Goal: Task Accomplishment & Management: Use online tool/utility

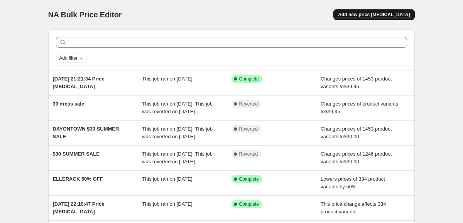
click at [384, 17] on span "Add new price [MEDICAL_DATA]" at bounding box center [374, 15] width 72 height 6
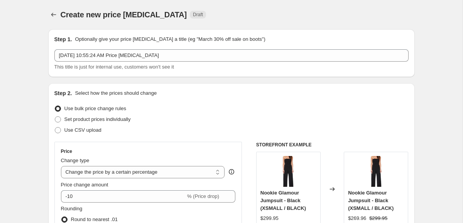
scroll to position [51, 0]
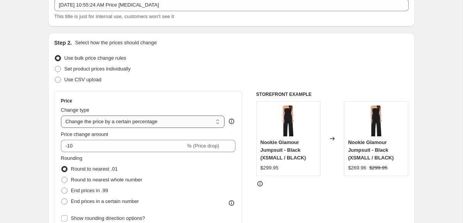
click at [113, 123] on select "Change the price to a certain amount Change the price by a certain amount Chang…" at bounding box center [143, 122] width 164 height 12
select select "to"
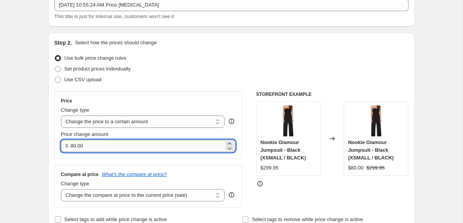
click at [98, 147] on input "80.00" at bounding box center [147, 146] width 153 height 12
type input "8"
type input "39.95"
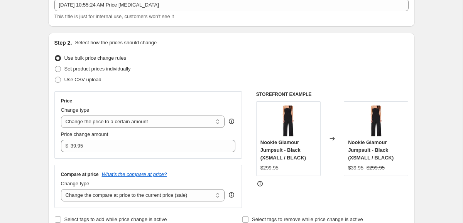
click at [252, 164] on div "Price Change type Change the price to a certain amount Change the price by a ce…" at bounding box center [231, 149] width 354 height 117
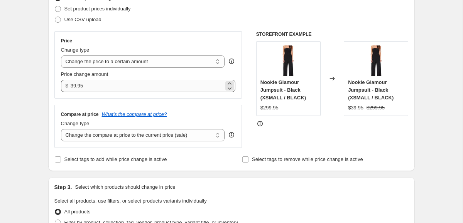
scroll to position [110, 0]
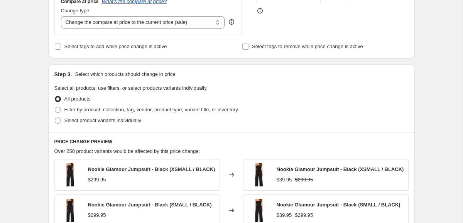
scroll to position [226, 0]
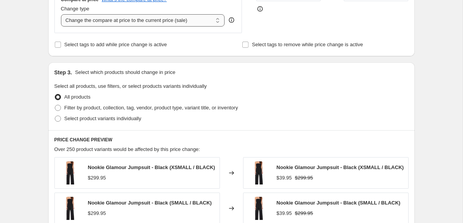
click at [190, 19] on select "Change the compare at price to the current price (sale) Change the compare at p…" at bounding box center [143, 20] width 164 height 12
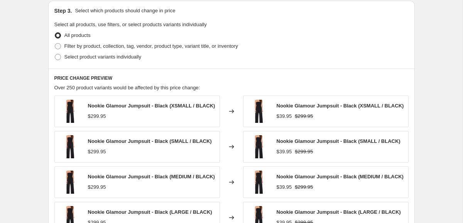
scroll to position [289, 0]
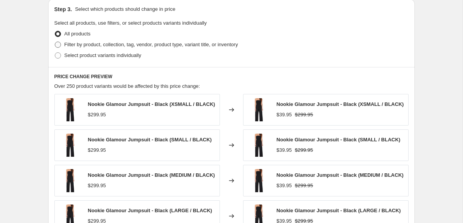
click at [75, 46] on span "Filter by product, collection, tag, vendor, product type, variant title, or inv…" at bounding box center [150, 45] width 173 height 6
click at [55, 42] on input "Filter by product, collection, tag, vendor, product type, variant title, or inv…" at bounding box center [55, 42] width 0 height 0
radio input "true"
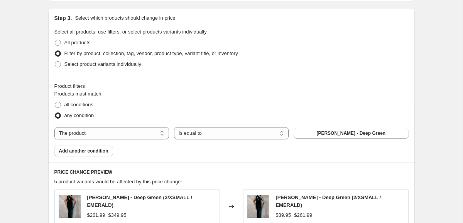
scroll to position [282, 0]
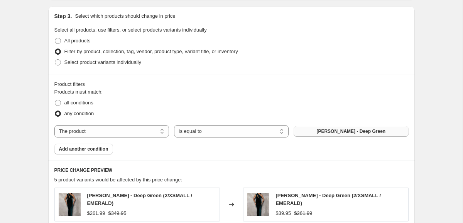
click at [341, 130] on span "[PERSON_NAME] - Deep Green" at bounding box center [350, 131] width 69 height 6
click at [150, 133] on select "The product The product's collection The product's tag The product's vendor The…" at bounding box center [111, 131] width 115 height 12
select select "tag"
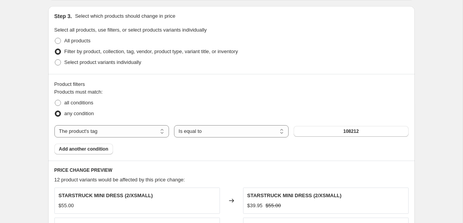
click at [341, 125] on div "The product The product's collection The product's tag The product's vendor The…" at bounding box center [231, 131] width 354 height 12
click at [329, 131] on button "108212" at bounding box center [350, 131] width 115 height 11
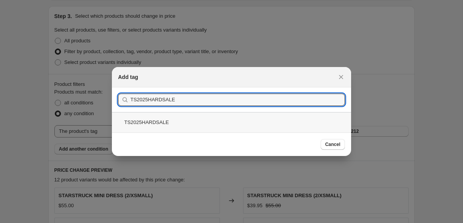
type input "TS2025HARDSALE"
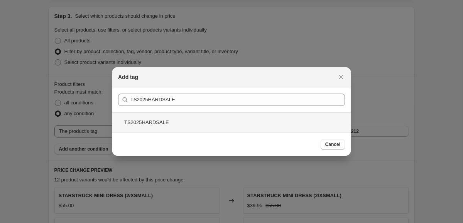
click at [237, 120] on div "TS2025HARDSALE" at bounding box center [231, 122] width 239 height 20
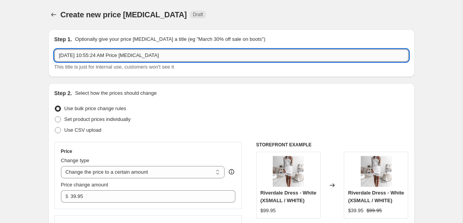
click at [275, 55] on input "[DATE] 10:55:24 AM Price [MEDICAL_DATA]" at bounding box center [231, 55] width 354 height 12
type input "O"
type input "Two Sisters Hard Sale 2025 - GF"
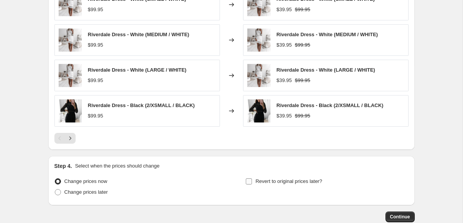
scroll to position [562, 0]
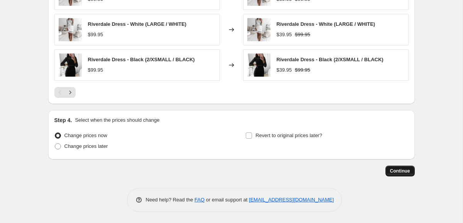
click at [406, 172] on span "Continue" at bounding box center [400, 171] width 20 height 6
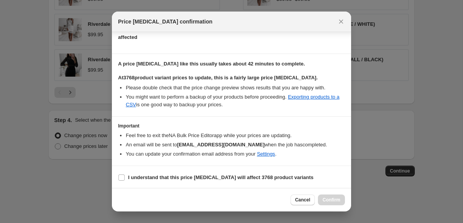
scroll to position [96, 0]
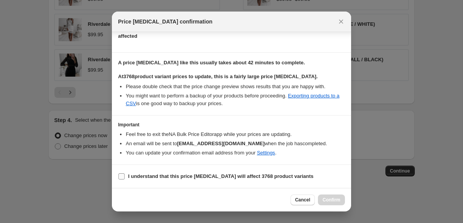
click at [143, 174] on b "I understand that this price [MEDICAL_DATA] will affect 3768 product variants" at bounding box center [220, 176] width 185 height 6
click at [125, 174] on input "I understand that this price [MEDICAL_DATA] will affect 3768 product variants" at bounding box center [121, 176] width 6 height 6
checkbox input "true"
click at [328, 199] on span "Confirm" at bounding box center [331, 200] width 18 height 6
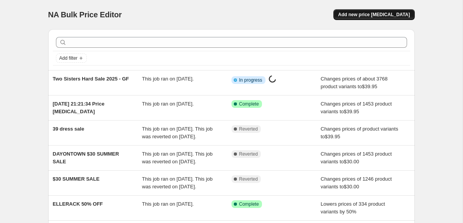
click at [350, 15] on button "Add new price [MEDICAL_DATA]" at bounding box center [373, 14] width 81 height 11
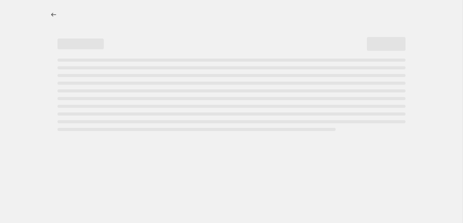
select select "percentage"
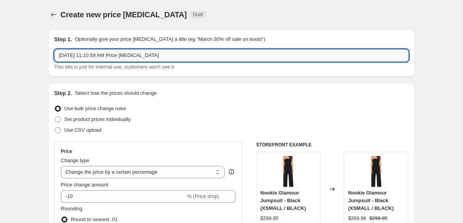
click at [172, 57] on input "Oct 1, 2025, 11:10:59 AM Price change job" at bounding box center [231, 55] width 354 height 12
drag, startPoint x: 141, startPoint y: 57, endPoint x: 36, endPoint y: 55, distance: 104.9
type input "t"
click at [217, 27] on div "Create new price change job. This page is ready Create new price change job Dra…" at bounding box center [231, 14] width 366 height 29
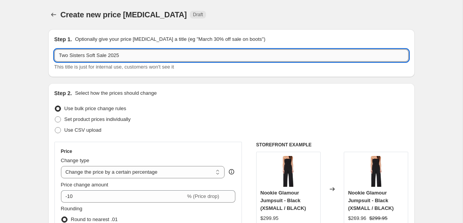
click at [162, 56] on input "Two Sisters Soft Sale 2025" at bounding box center [231, 55] width 354 height 12
type input "Two Sisters Soft Sale 2025 - GF"
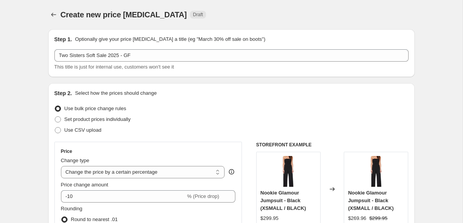
select select "percentage"
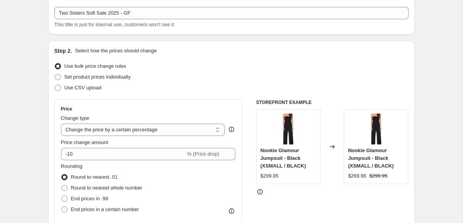
scroll to position [43, 0]
click at [111, 130] on select "Change the price to a certain amount Change the price by a certain amount Chang…" at bounding box center [143, 129] width 164 height 12
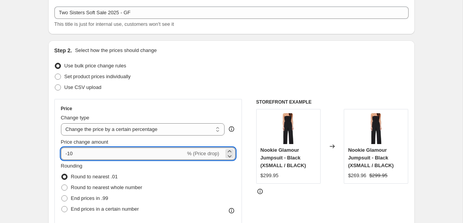
click at [87, 157] on input "-10" at bounding box center [123, 154] width 125 height 12
type input "-1"
type input "-20"
click at [244, 135] on div "Price Change type Change the price to a certain amount Change the price by a ce…" at bounding box center [231, 193] width 354 height 189
click at [171, 153] on input "-20" at bounding box center [123, 154] width 125 height 12
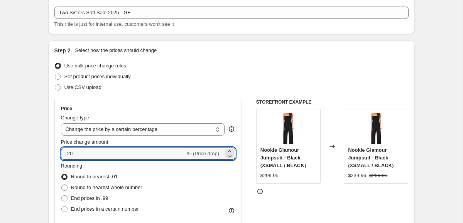
drag, startPoint x: 139, startPoint y: 157, endPoint x: 52, endPoint y: 150, distance: 87.4
click at [52, 150] on div "Step 2. Select how the prices should change Use bulk price change rules Set pro…" at bounding box center [231, 175] width 366 height 271
type input "-20"
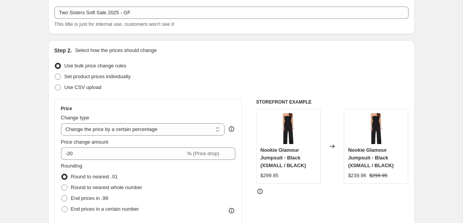
click at [240, 191] on div "Price Change type Change the price to a certain amount Change the price by a ce…" at bounding box center [148, 168] width 188 height 139
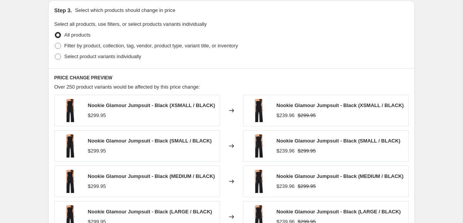
scroll to position [361, 0]
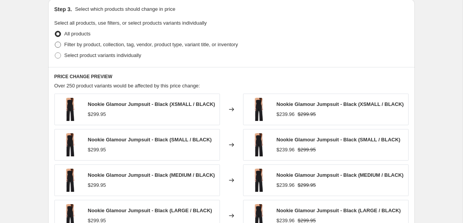
click at [103, 45] on span "Filter by product, collection, tag, vendor, product type, variant title, or inv…" at bounding box center [150, 45] width 173 height 6
click at [55, 42] on input "Filter by product, collection, tag, vendor, product type, variant title, or inv…" at bounding box center [55, 42] width 0 height 0
radio input "true"
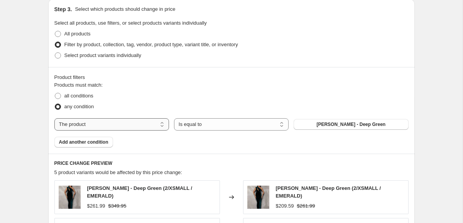
click at [137, 122] on select "The product The product's collection The product's tag The product's vendor The…" at bounding box center [111, 124] width 115 height 12
select select "tag"
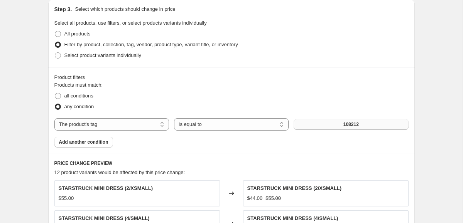
click at [345, 123] on span "108212" at bounding box center [350, 124] width 15 height 6
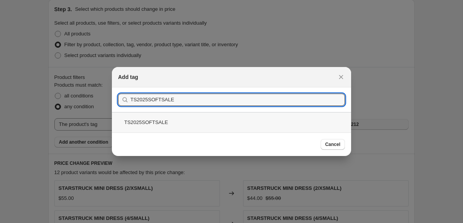
type input "TS2025SOFTSALE"
click at [207, 117] on div "TS2025SOFTSALE" at bounding box center [231, 122] width 239 height 20
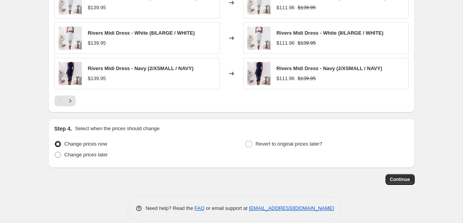
scroll to position [634, 0]
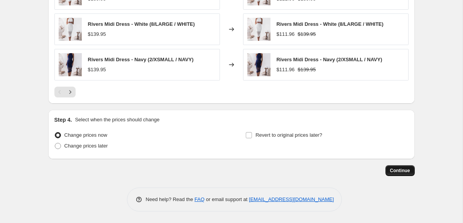
click at [389, 167] on button "Continue" at bounding box center [399, 170] width 29 height 11
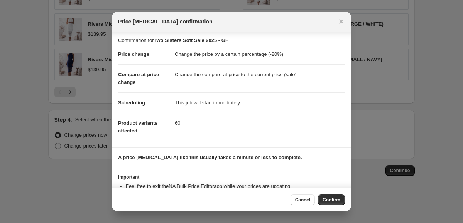
scroll to position [30, 0]
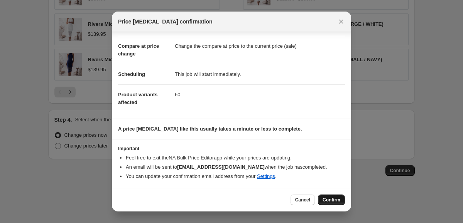
click at [326, 199] on span "Confirm" at bounding box center [331, 200] width 18 height 6
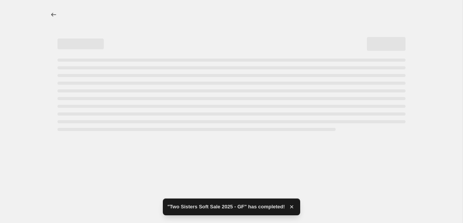
select select "percentage"
select select "tag"
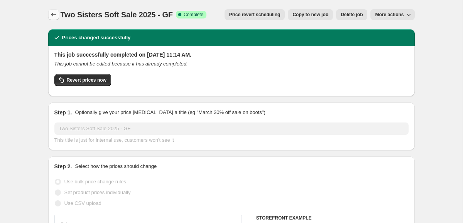
click at [54, 18] on icon "Price change jobs" at bounding box center [54, 15] width 8 height 8
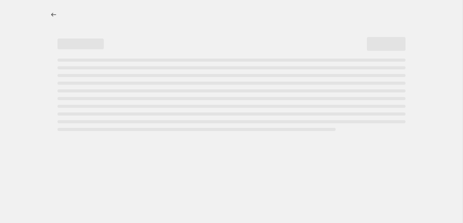
select select "tag"
